Goal: Task Accomplishment & Management: Manage account settings

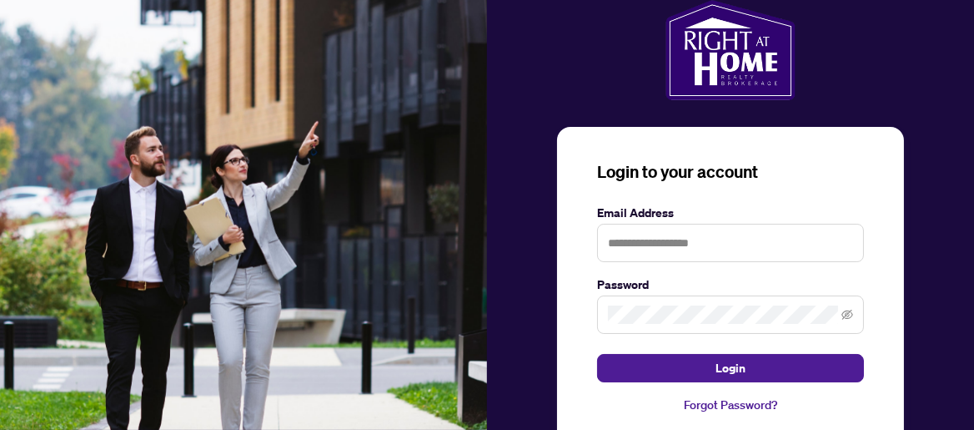
scroll to position [55, 0]
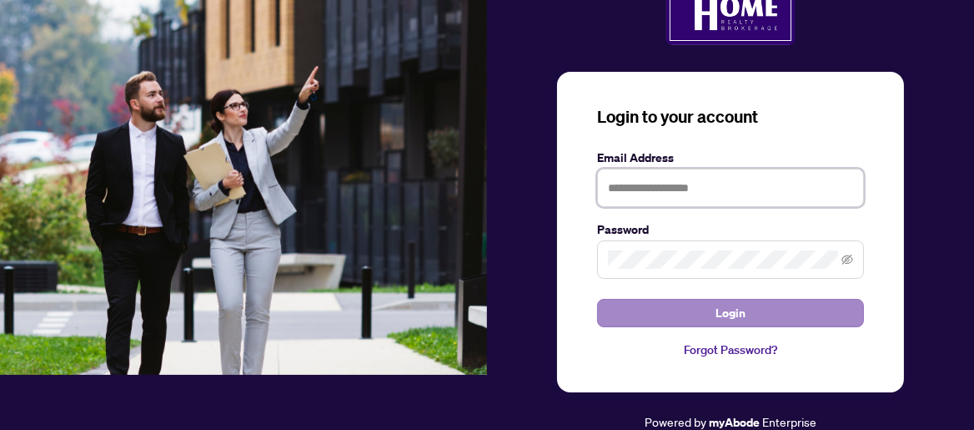
type input "**********"
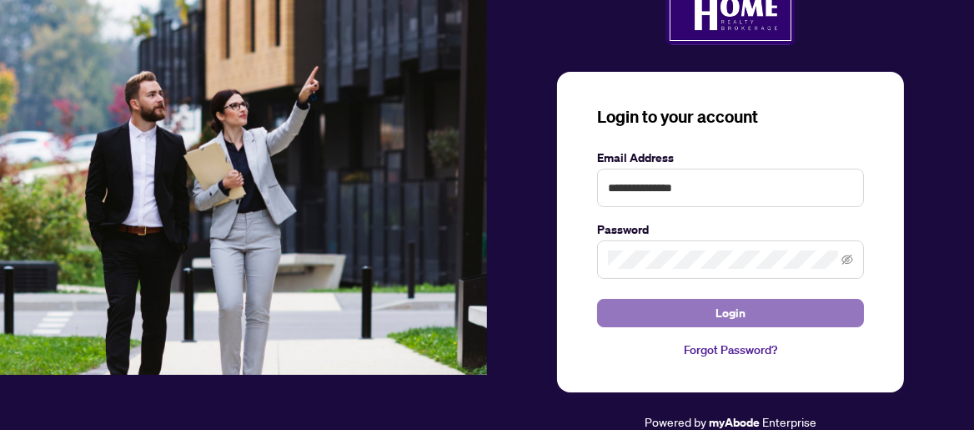
click at [737, 307] on span "Login" at bounding box center [731, 312] width 30 height 27
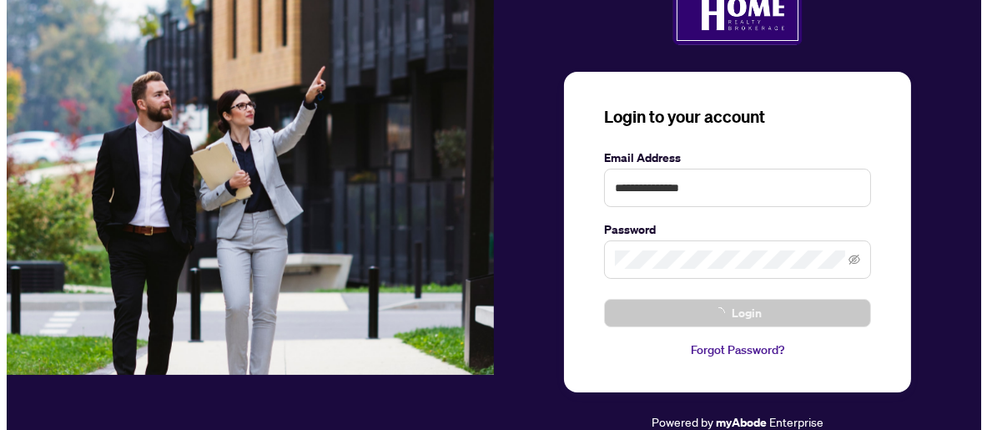
scroll to position [0, 0]
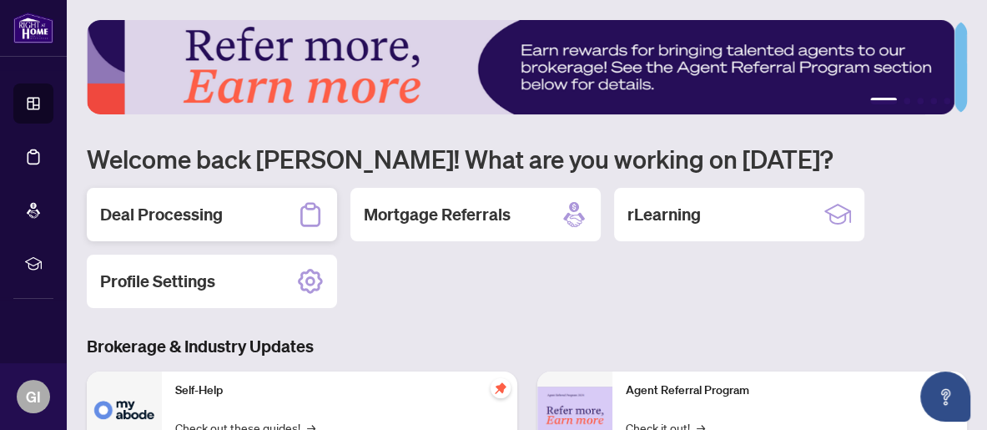
click at [233, 213] on div "Deal Processing" at bounding box center [212, 214] width 250 height 53
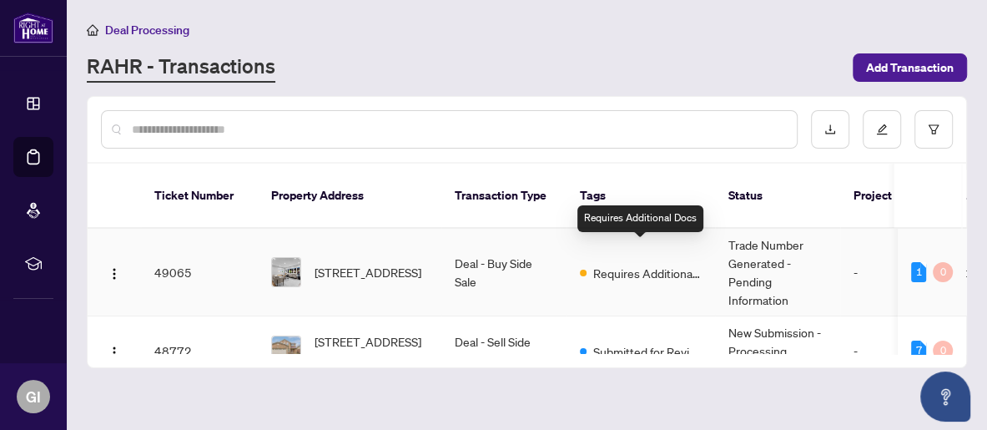
click at [653, 264] on span "Requires Additional Docs" at bounding box center [647, 273] width 108 height 18
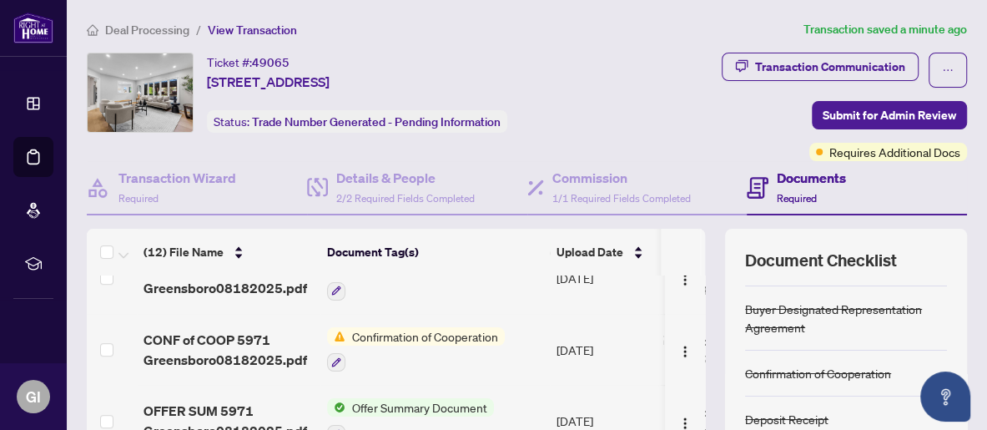
scroll to position [83, 0]
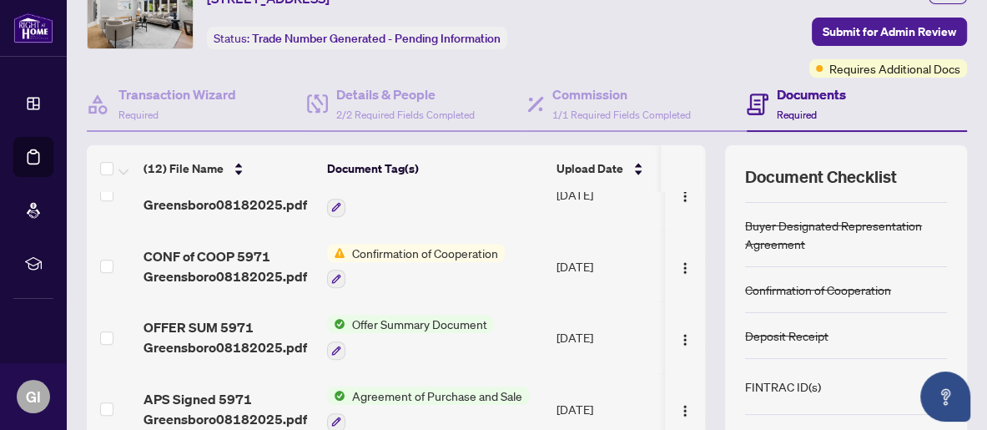
click at [422, 244] on span "Confirmation of Cooperation" at bounding box center [424, 253] width 159 height 18
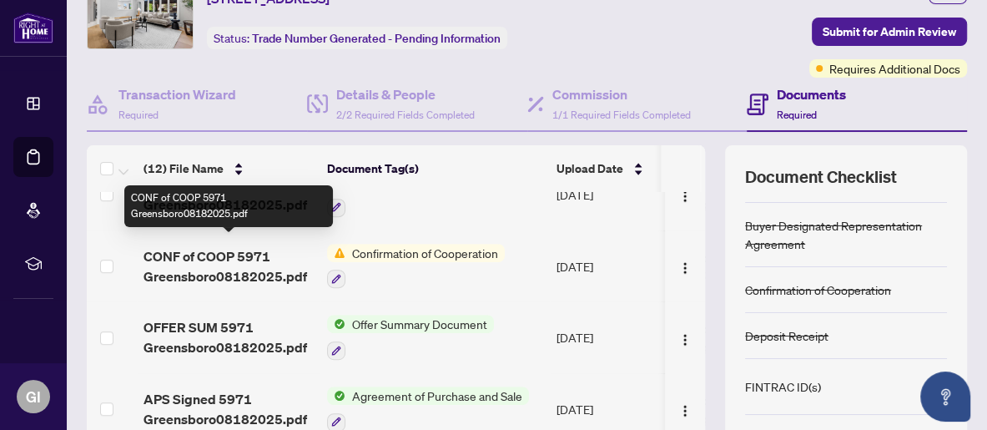
click at [224, 250] on span "CONF of COOP 5971 Greensboro08182025.pdf" at bounding box center [228, 266] width 170 height 40
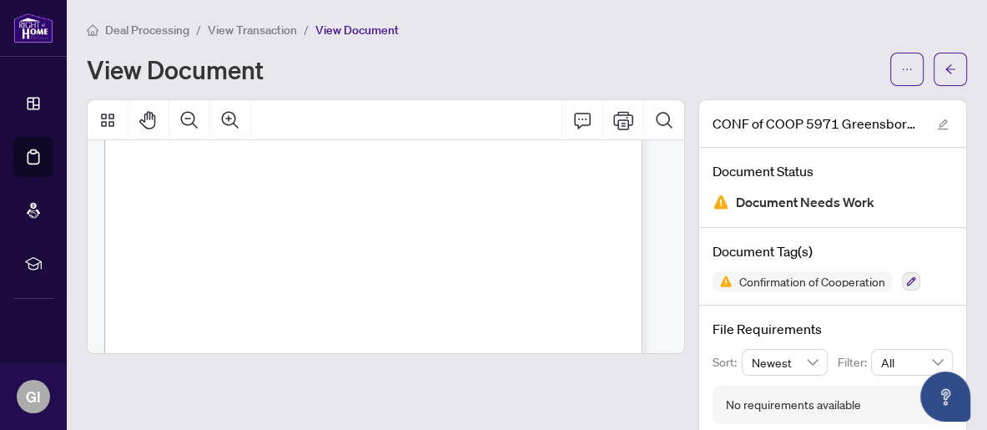
click at [742, 201] on span "Document Needs Work" at bounding box center [805, 202] width 138 height 23
click at [766, 205] on span "Document Needs Work" at bounding box center [805, 202] width 138 height 23
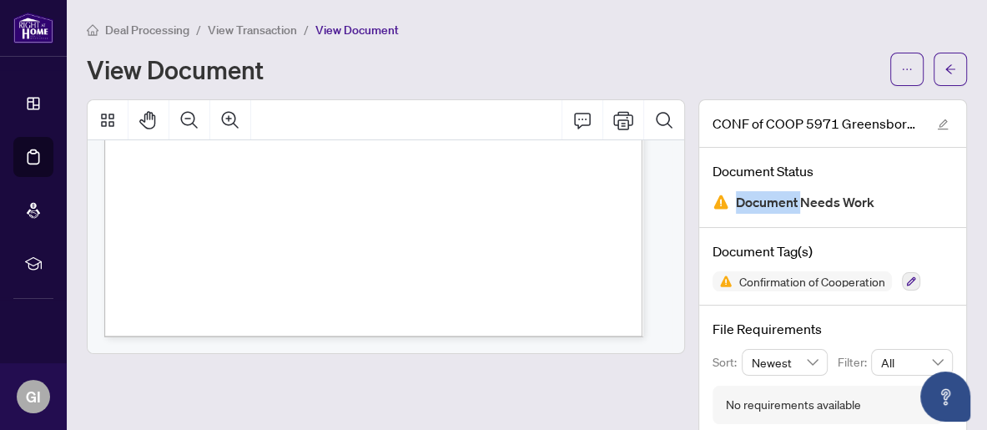
click at [766, 205] on span "Document Needs Work" at bounding box center [805, 202] width 138 height 23
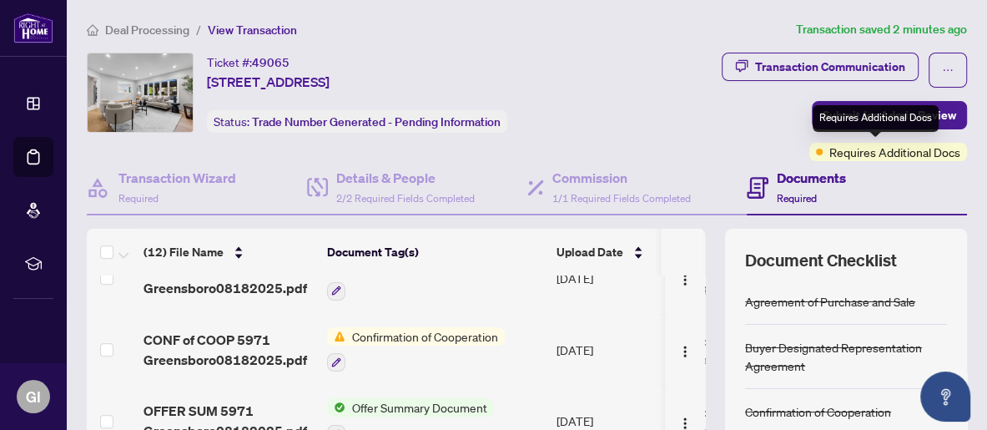
click at [876, 151] on span "Requires Additional Docs" at bounding box center [894, 152] width 131 height 18
click at [888, 161] on div "Documents Required" at bounding box center [857, 188] width 220 height 54
click at [869, 151] on span "Requires Additional Docs" at bounding box center [894, 152] width 131 height 18
click at [829, 150] on span "Requires Additional Docs" at bounding box center [894, 152] width 131 height 18
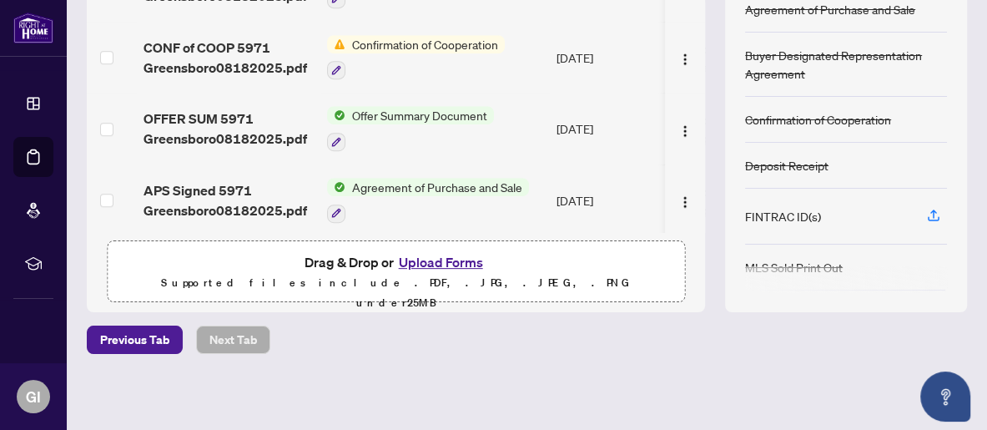
scroll to position [209, 0]
